Goal: Information Seeking & Learning: Learn about a topic

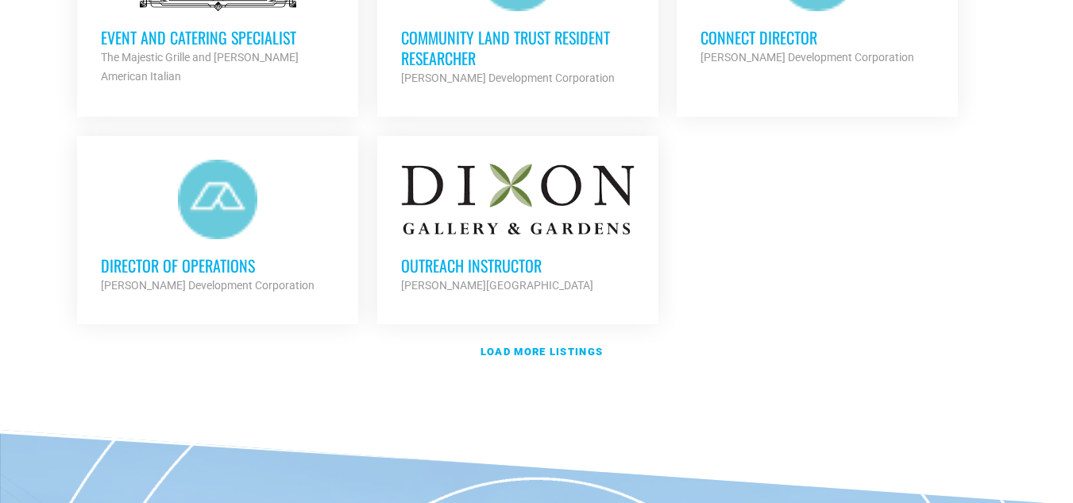
scroll to position [1986, 0]
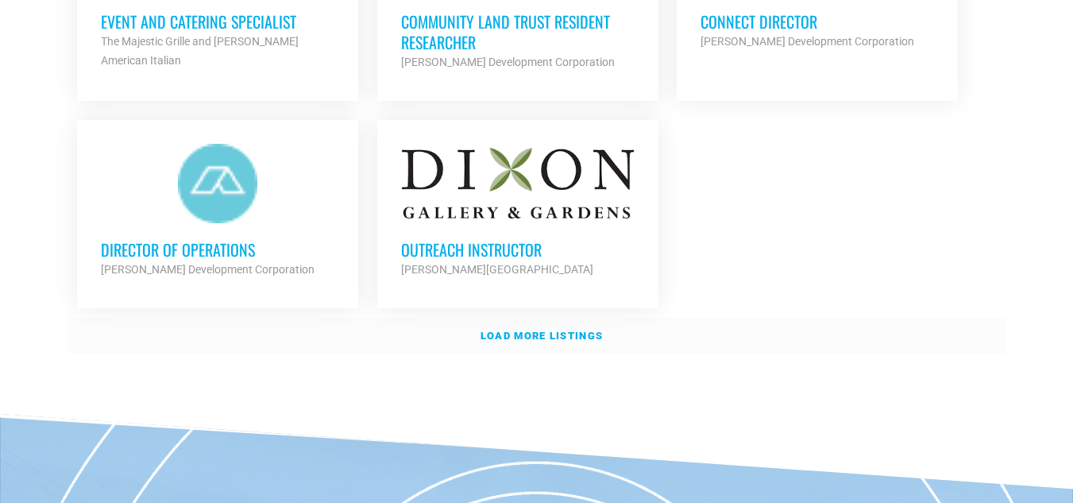
click at [574, 338] on link "Load more listings" at bounding box center [536, 336] width 937 height 37
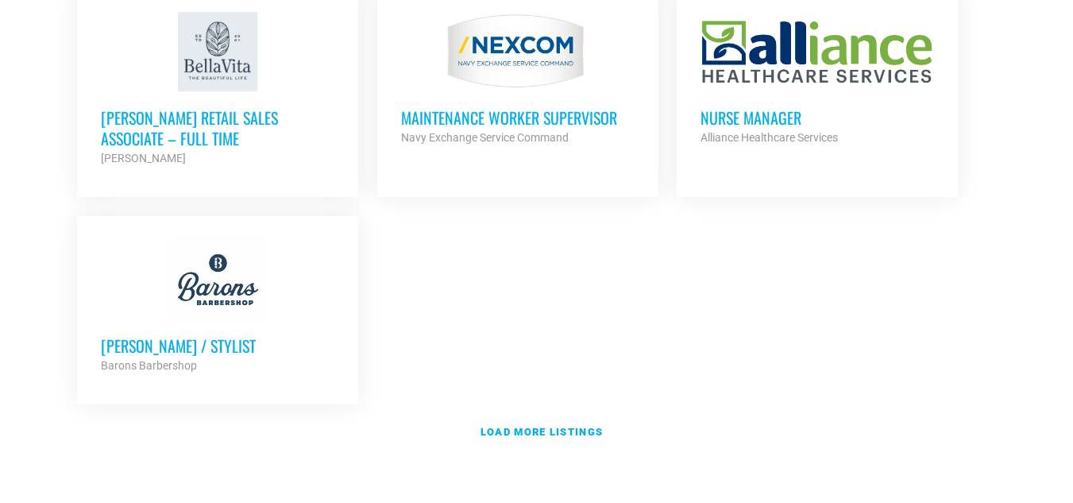
scroll to position [3734, 0]
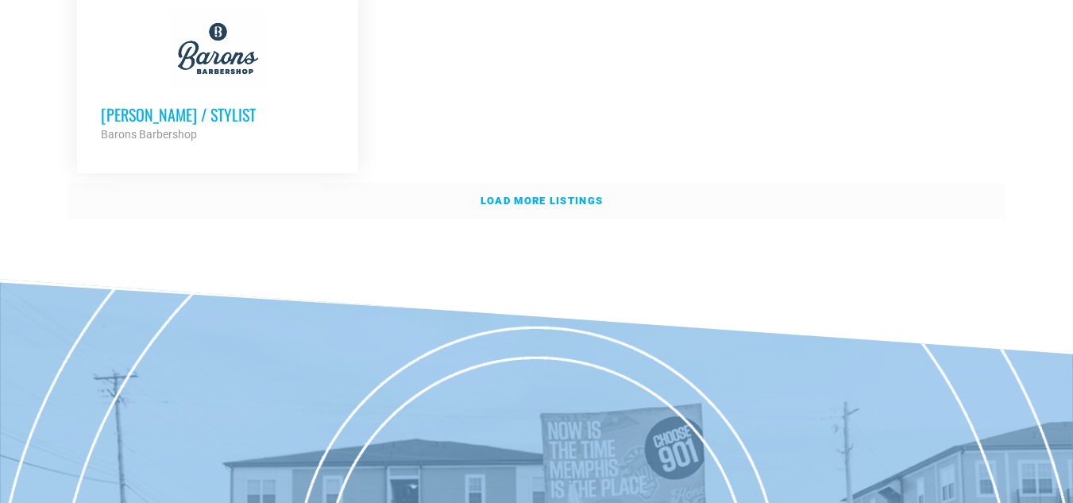
click at [522, 195] on strong "Load more listings" at bounding box center [542, 201] width 122 height 12
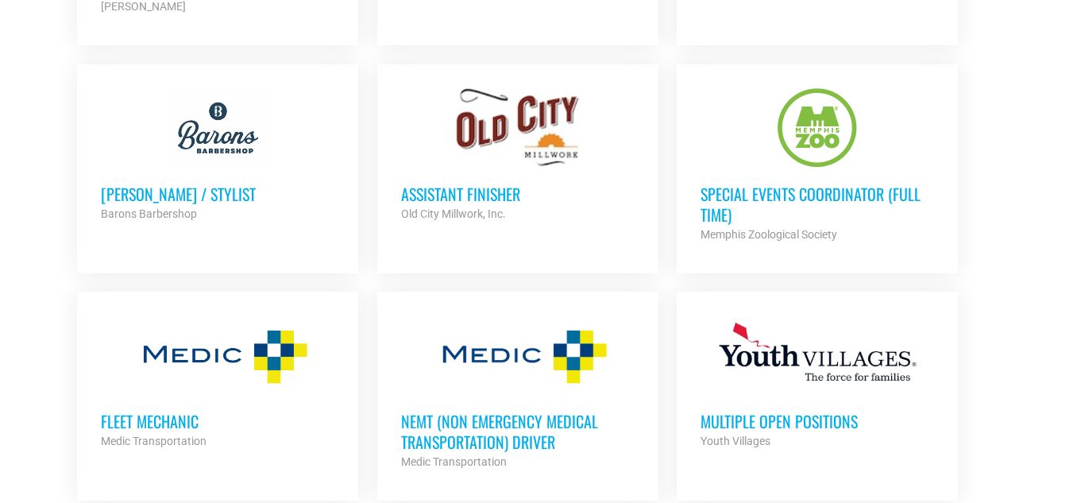
scroll to position [3496, 0]
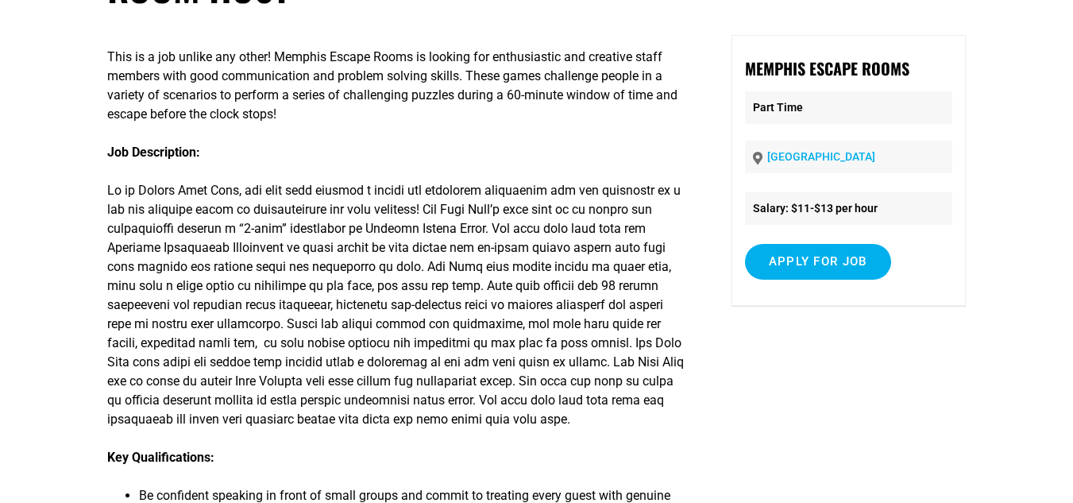
scroll to position [79, 0]
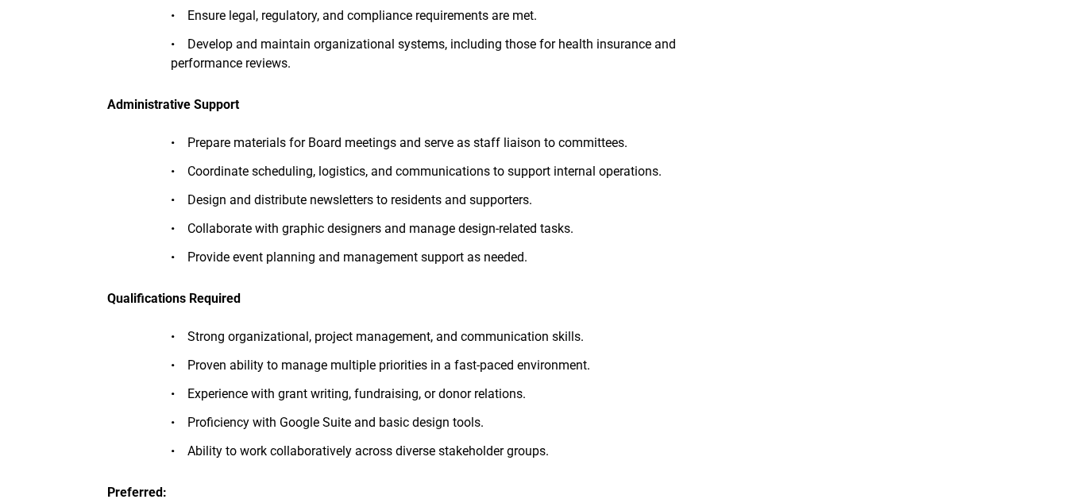
scroll to position [1192, 0]
